Goal: Transaction & Acquisition: Purchase product/service

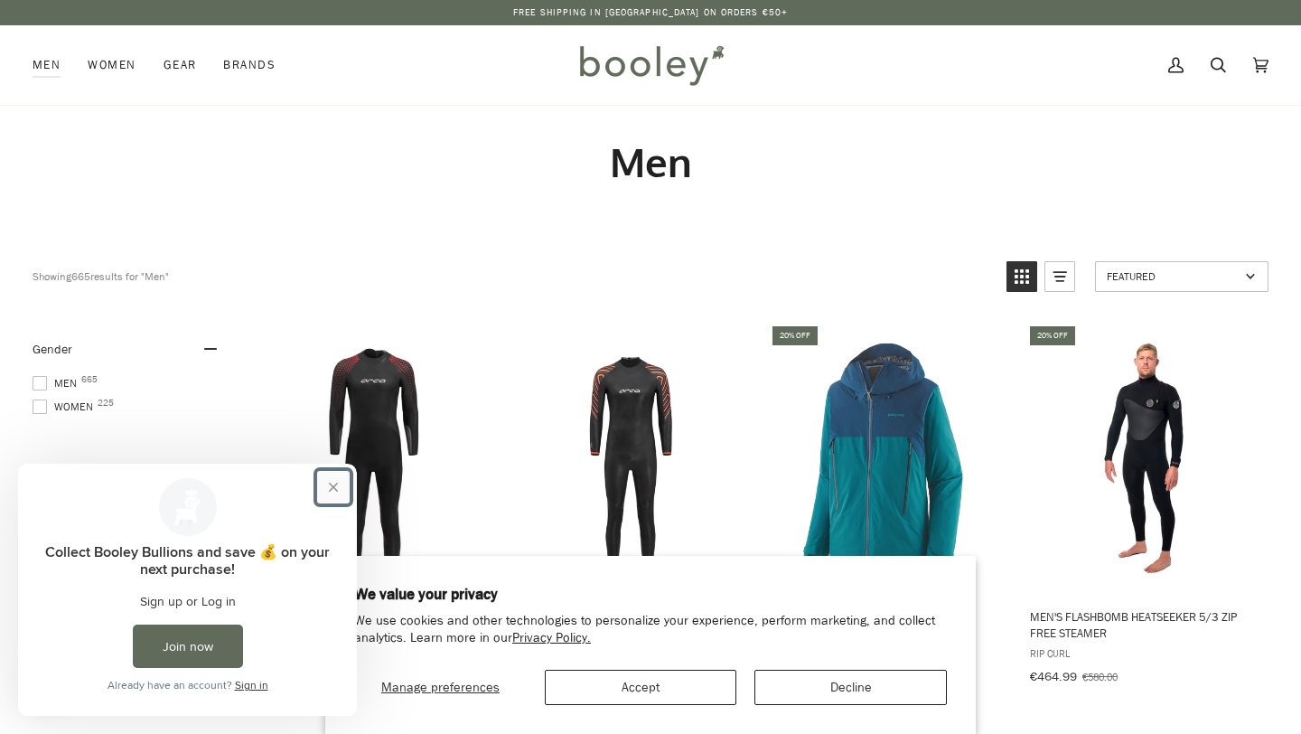
click at [341, 483] on button "Close prompt" at bounding box center [333, 487] width 33 height 33
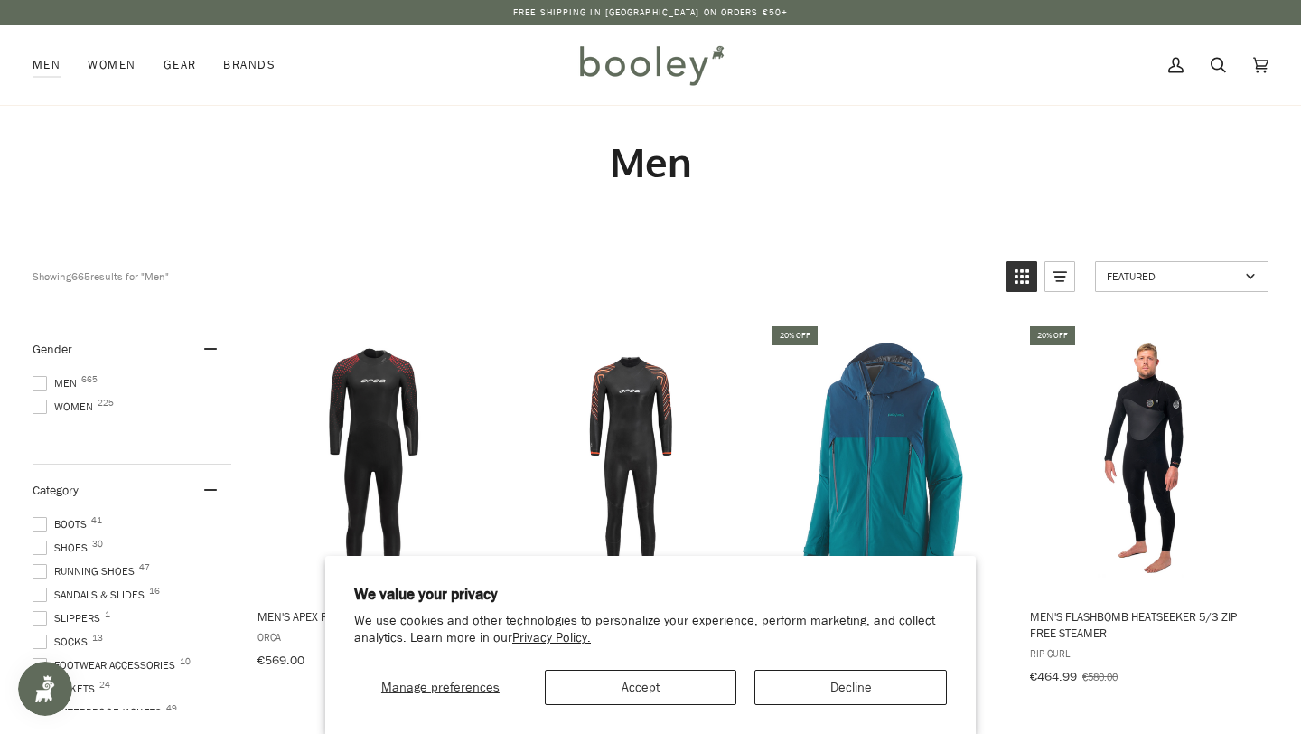
click at [41, 380] on span at bounding box center [40, 383] width 14 height 14
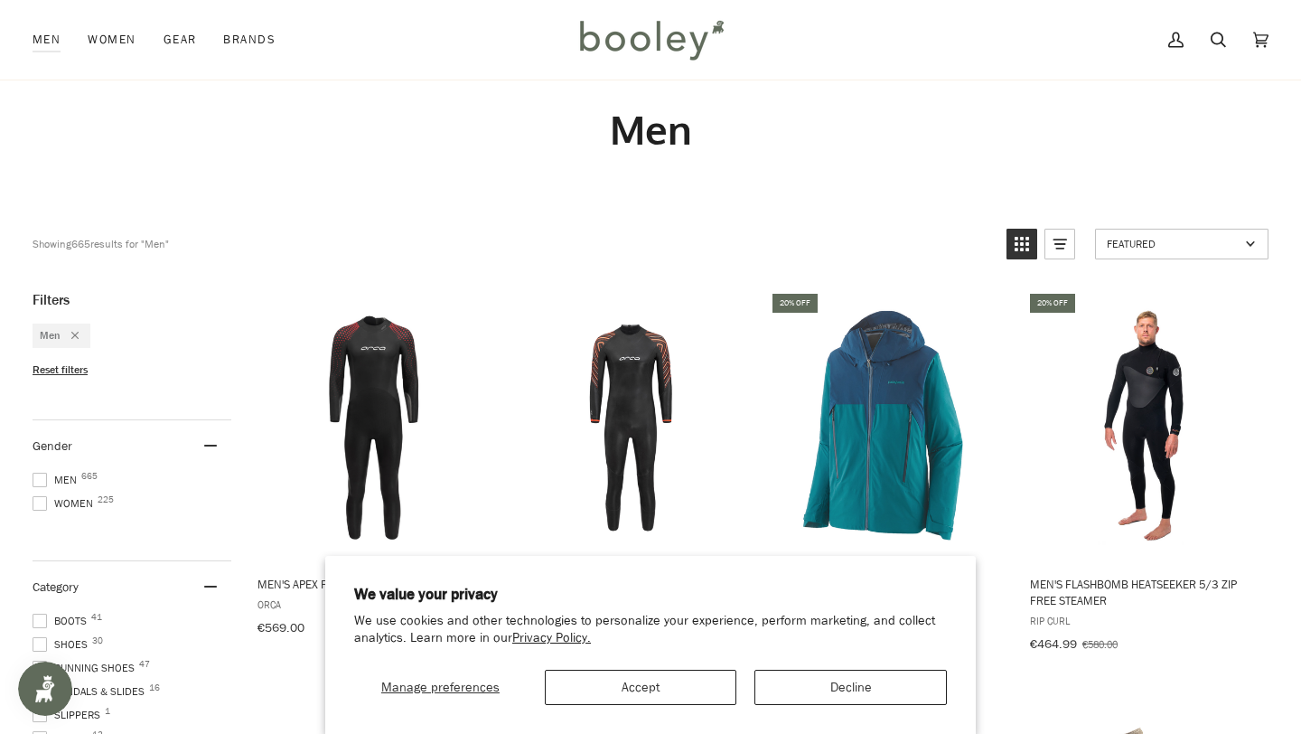
scroll to position [127, 0]
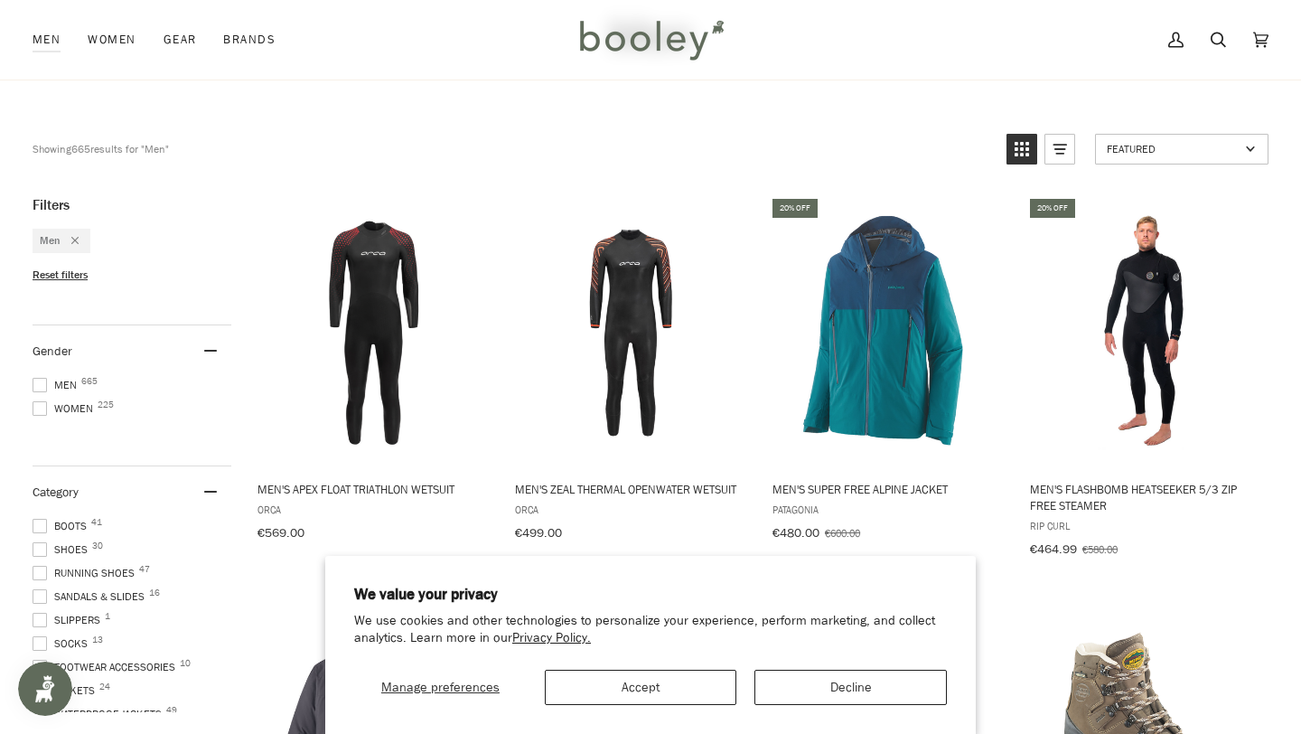
click at [42, 545] on span at bounding box center [40, 549] width 14 height 14
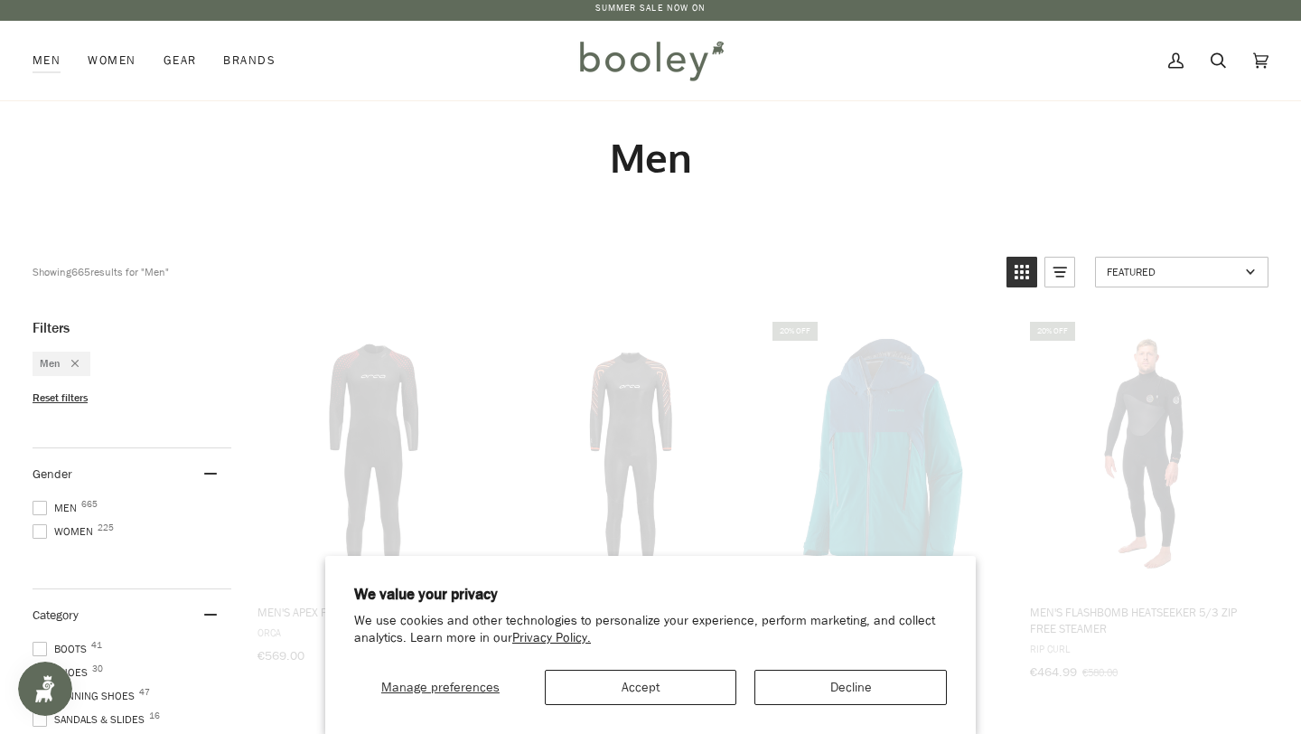
scroll to position [0, 0]
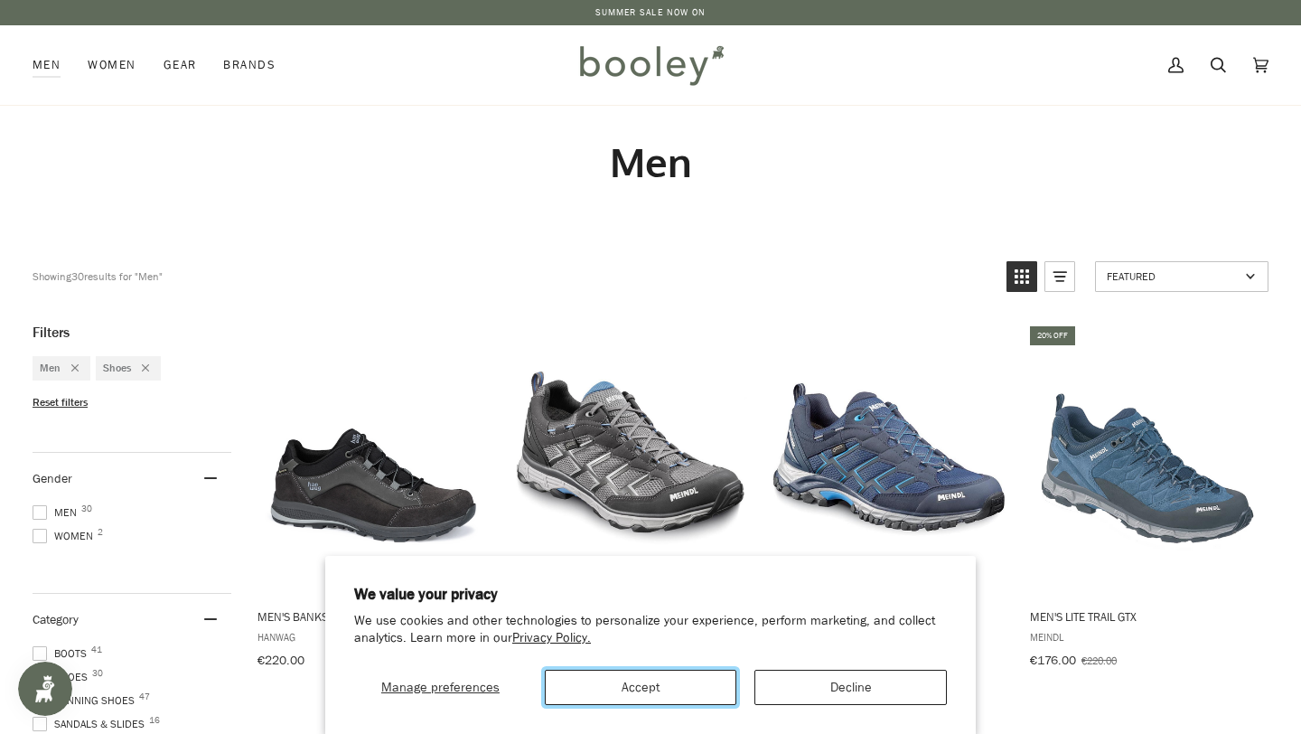
click at [673, 670] on button "Accept" at bounding box center [641, 687] width 192 height 35
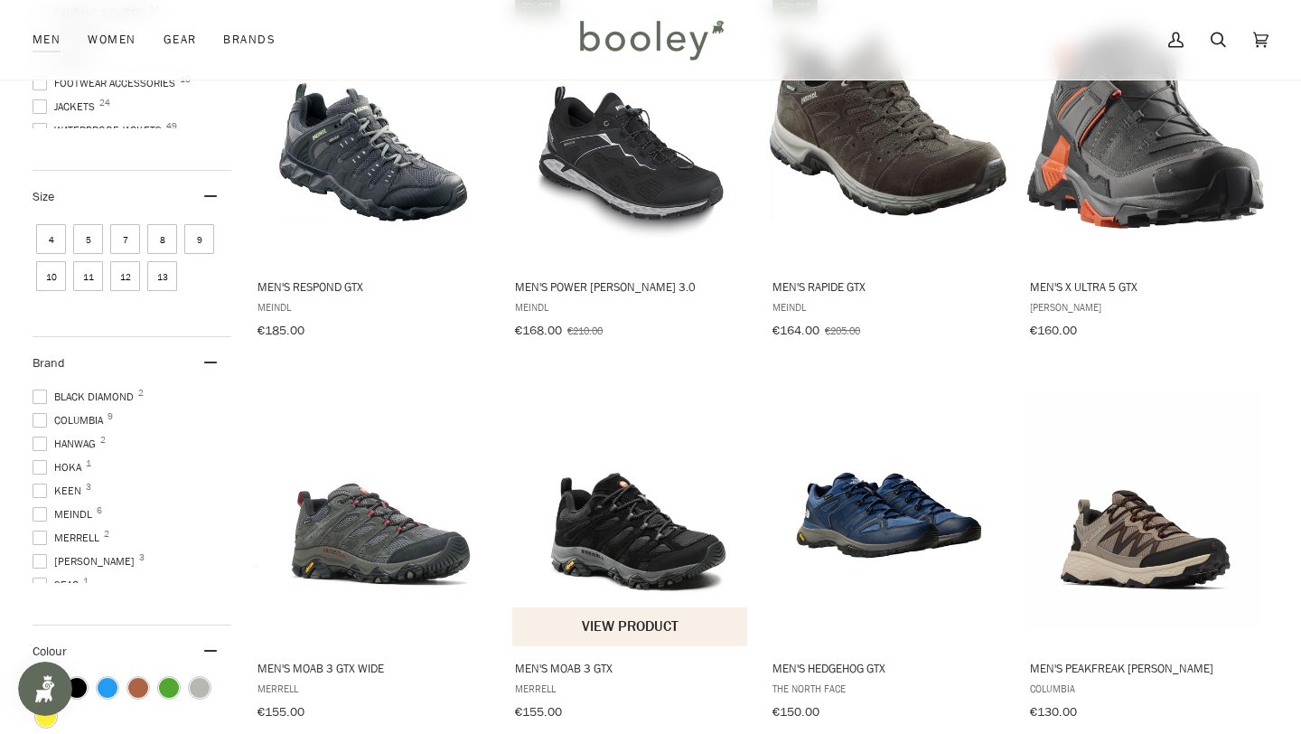
scroll to position [726, 0]
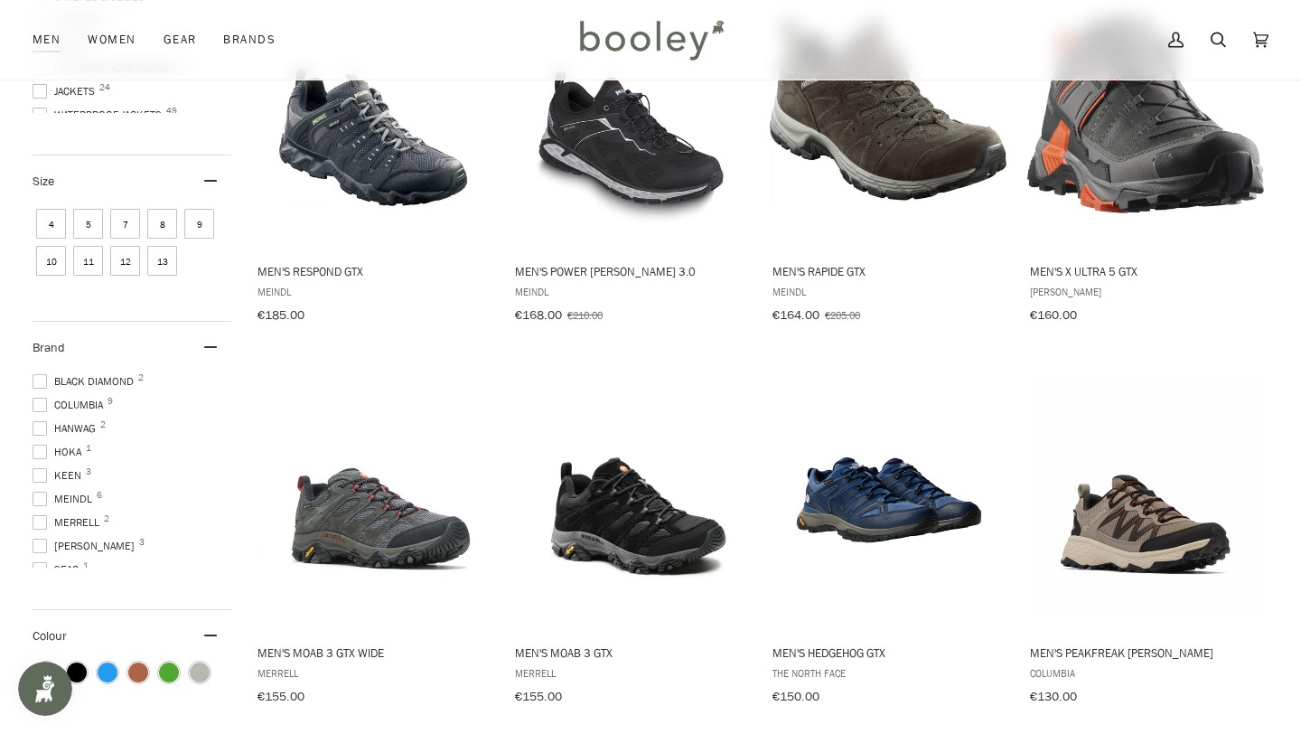
click at [75, 539] on span "Salomon 3" at bounding box center [87, 546] width 108 height 16
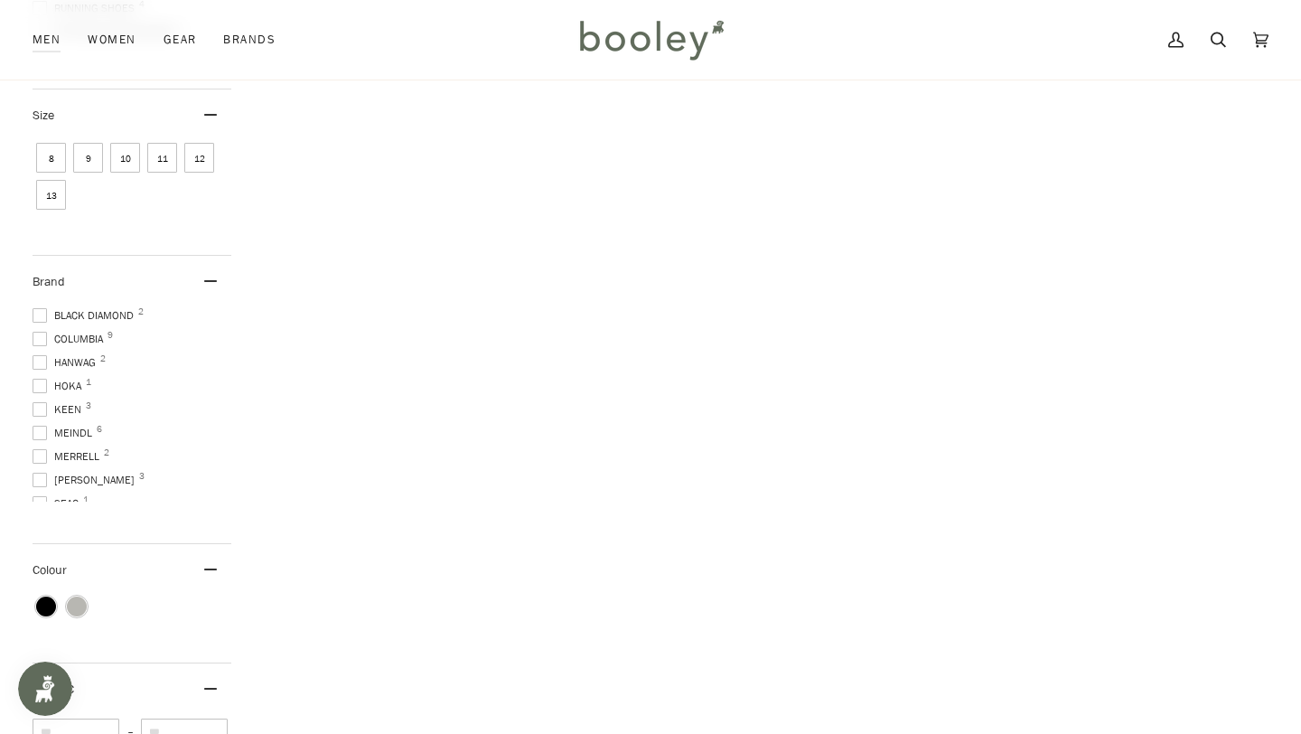
scroll to position [728, 0]
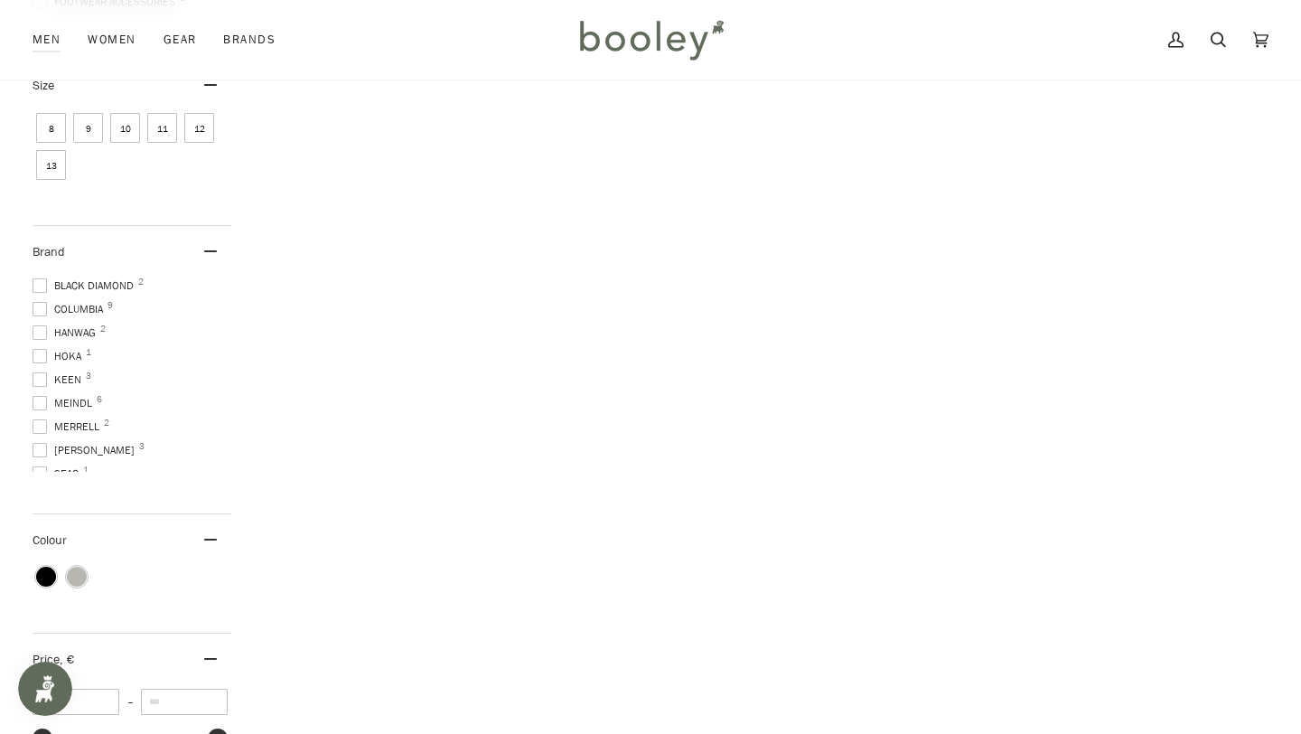
click at [41, 419] on span at bounding box center [40, 426] width 14 height 14
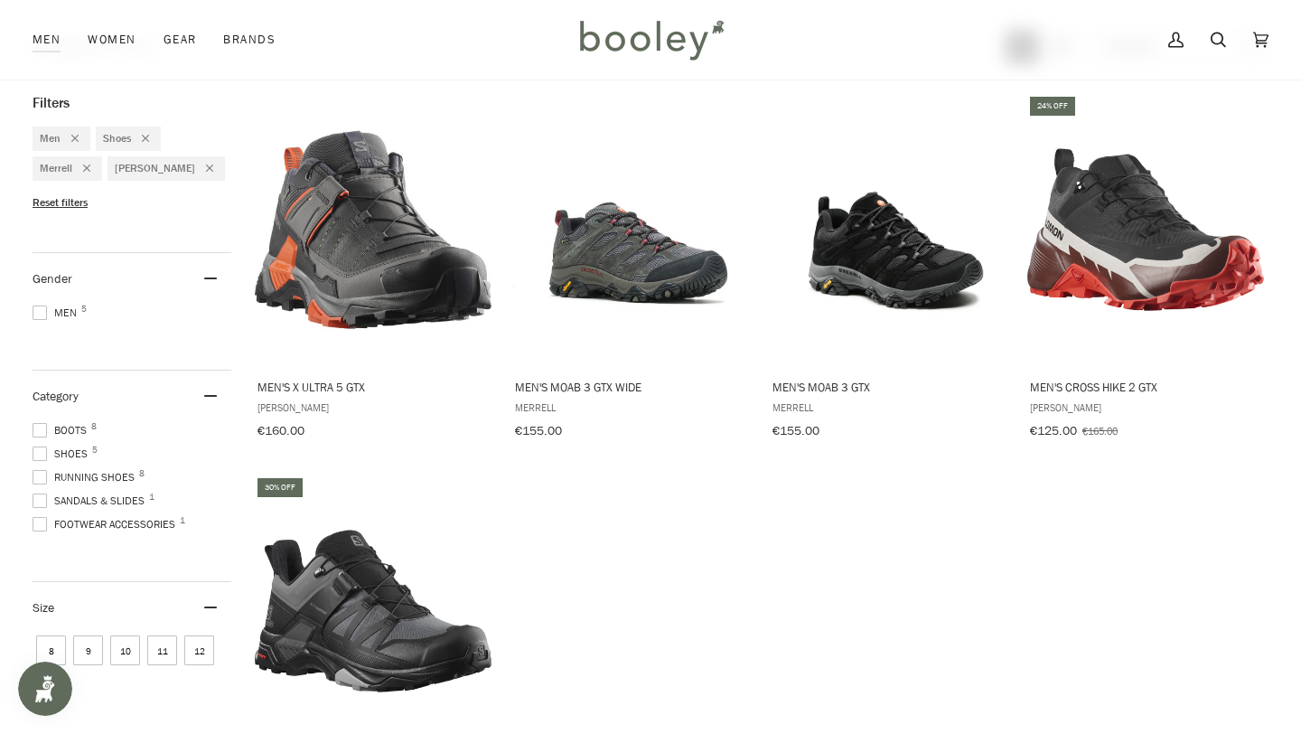
scroll to position [225, 0]
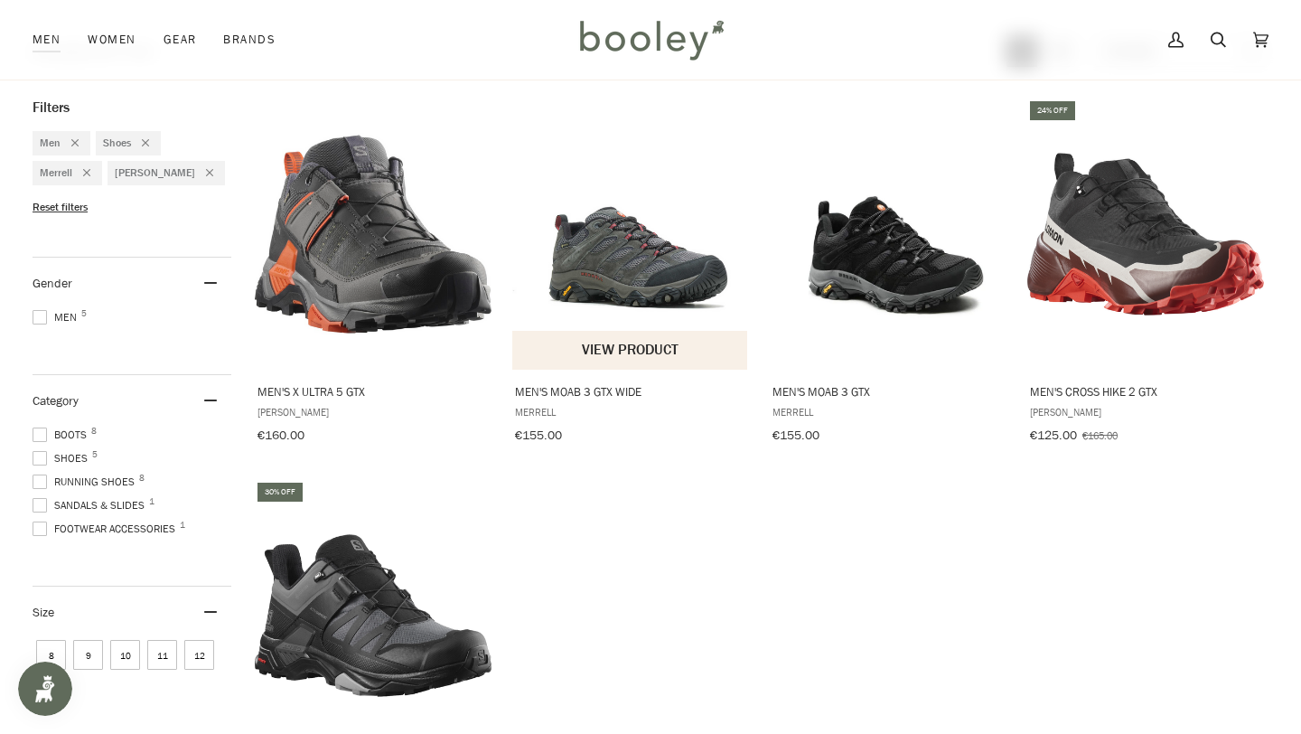
click at [603, 286] on img "Men's Moab 3 GTX Wide" at bounding box center [630, 234] width 237 height 237
click at [41, 427] on span at bounding box center [40, 434] width 14 height 14
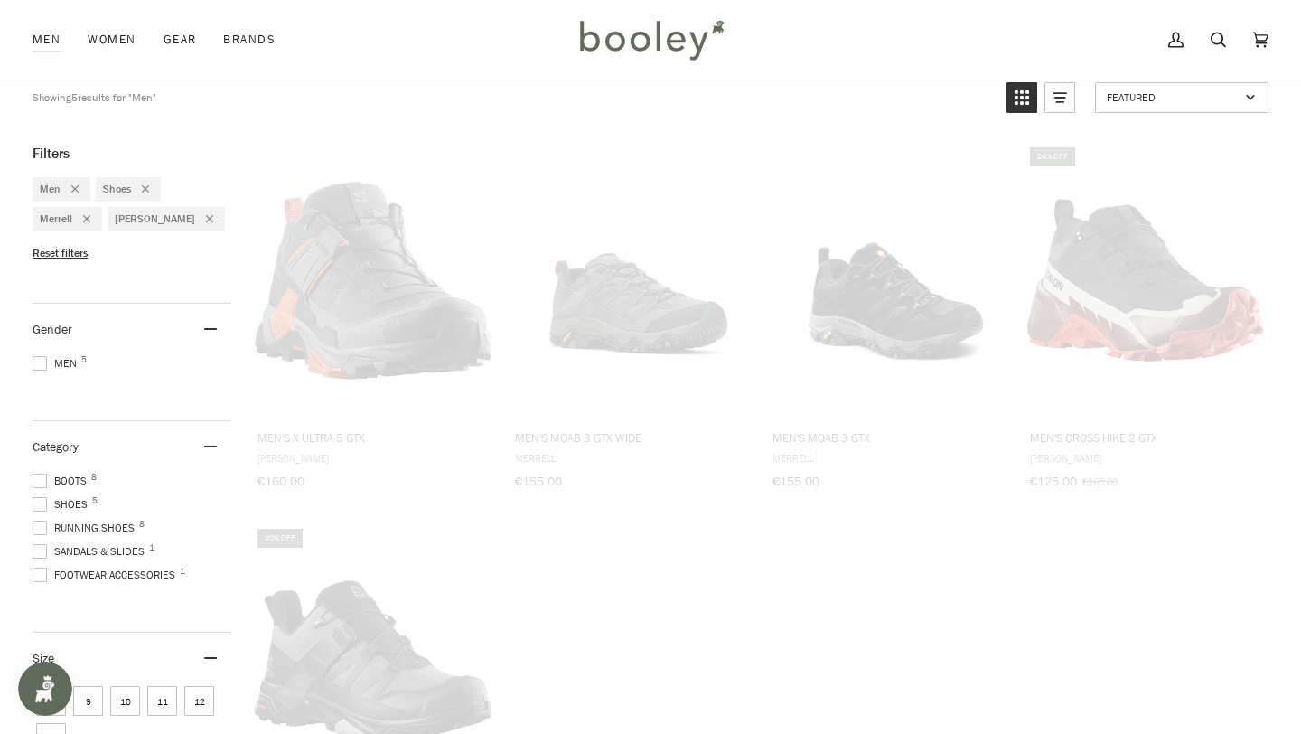
scroll to position [2, 0]
